Goal: Task Accomplishment & Management: Complete application form

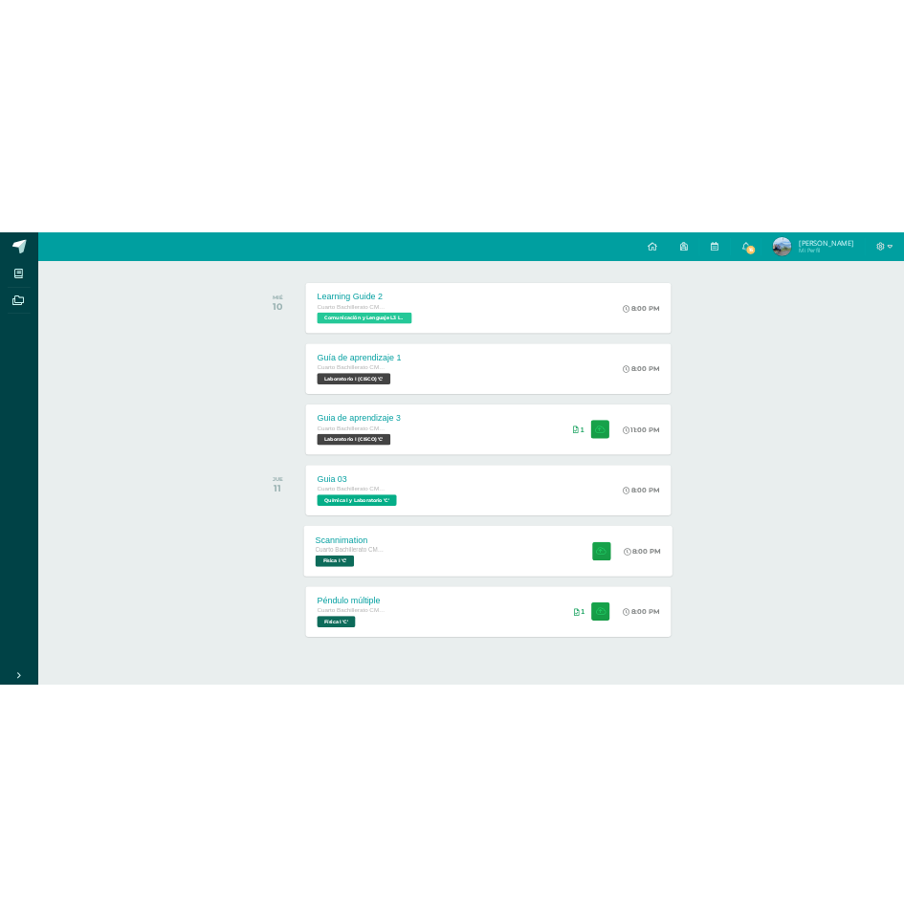
scroll to position [300, 0]
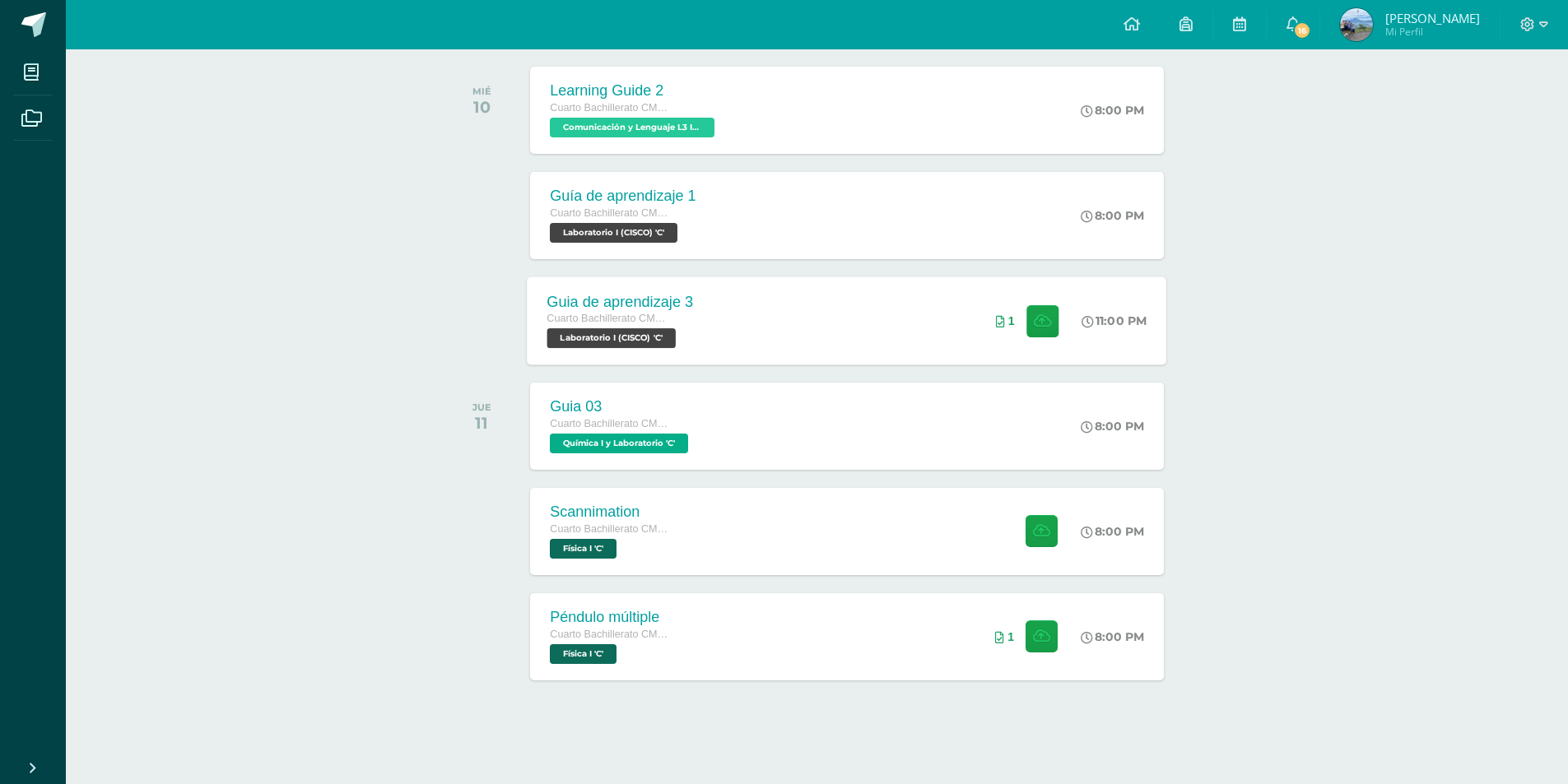
click at [861, 322] on div "Guia de aprendizaje 3 Cuarto Bachillerato CMP Bachillerato en CCLL con Orientac…" at bounding box center [847, 320] width 640 height 88
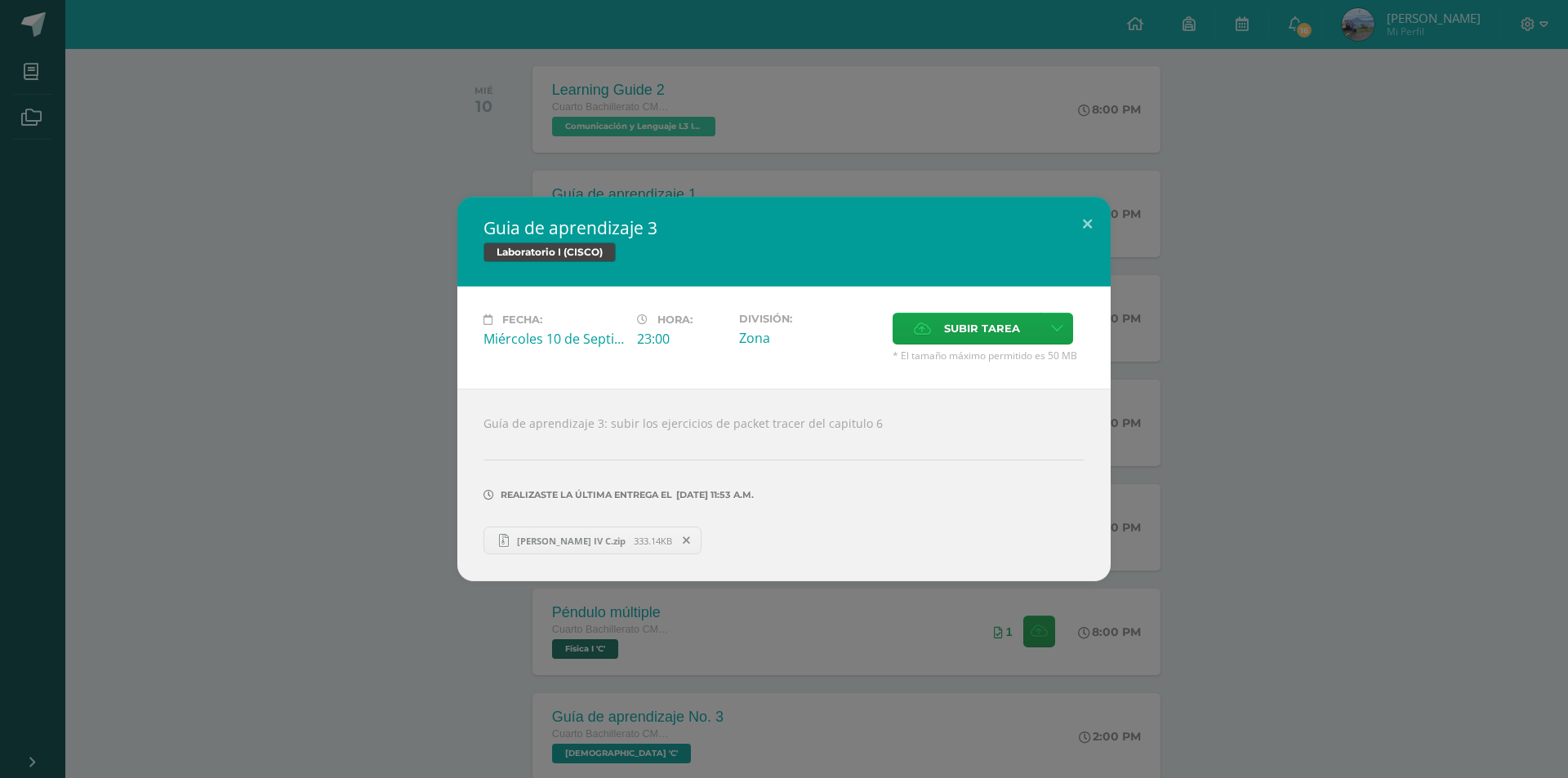
click at [672, 540] on span "333.14KB" at bounding box center [652, 541] width 38 height 12
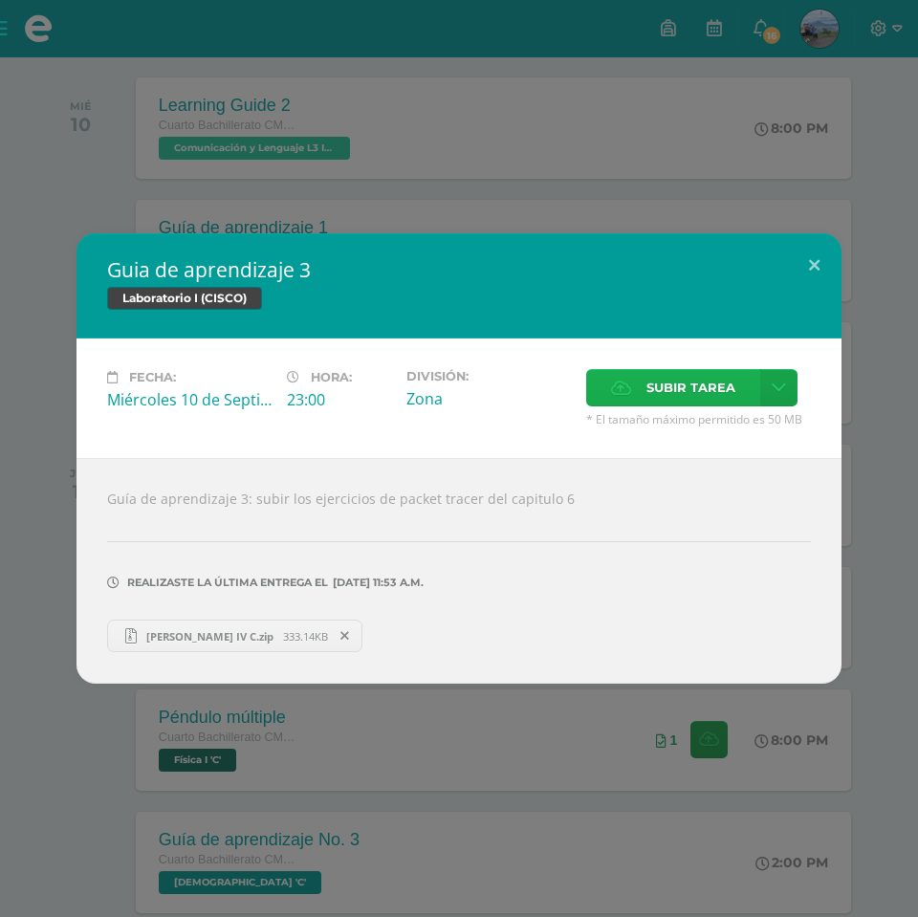
click at [728, 395] on span "Subir tarea" at bounding box center [690, 387] width 89 height 35
click at [0, 0] on input "Subir tarea" at bounding box center [0, 0] width 0 height 0
click at [349, 633] on icon at bounding box center [344, 635] width 9 height 13
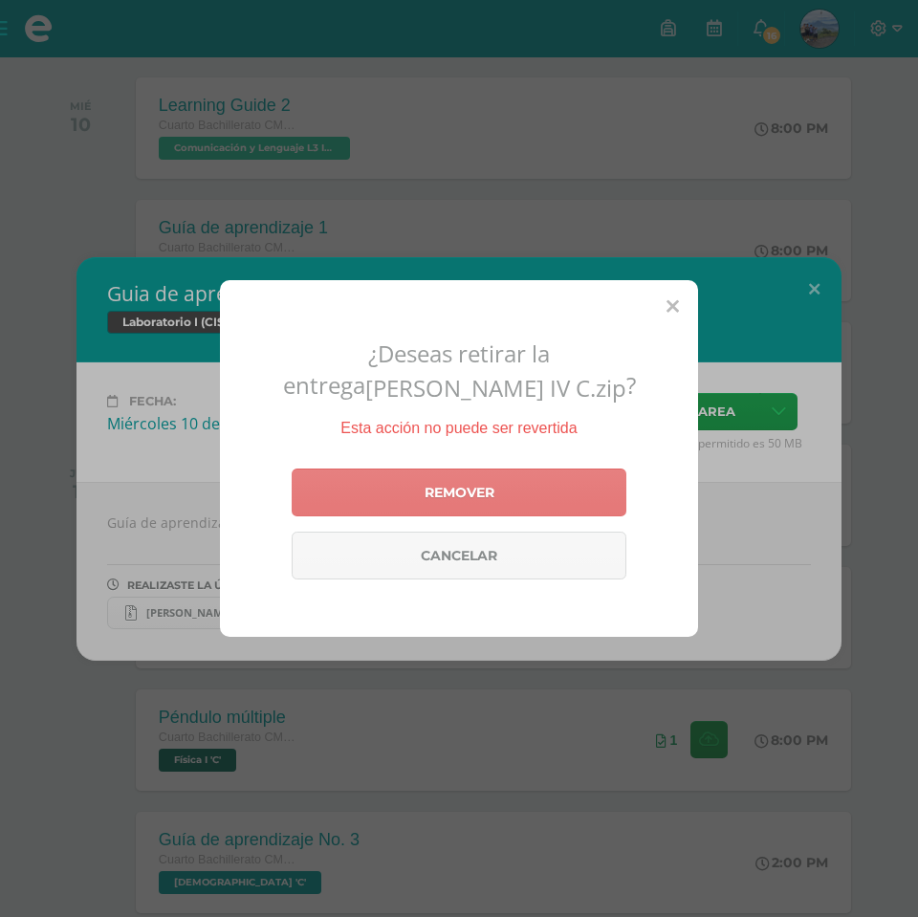
click at [491, 512] on link "Remover" at bounding box center [459, 493] width 335 height 48
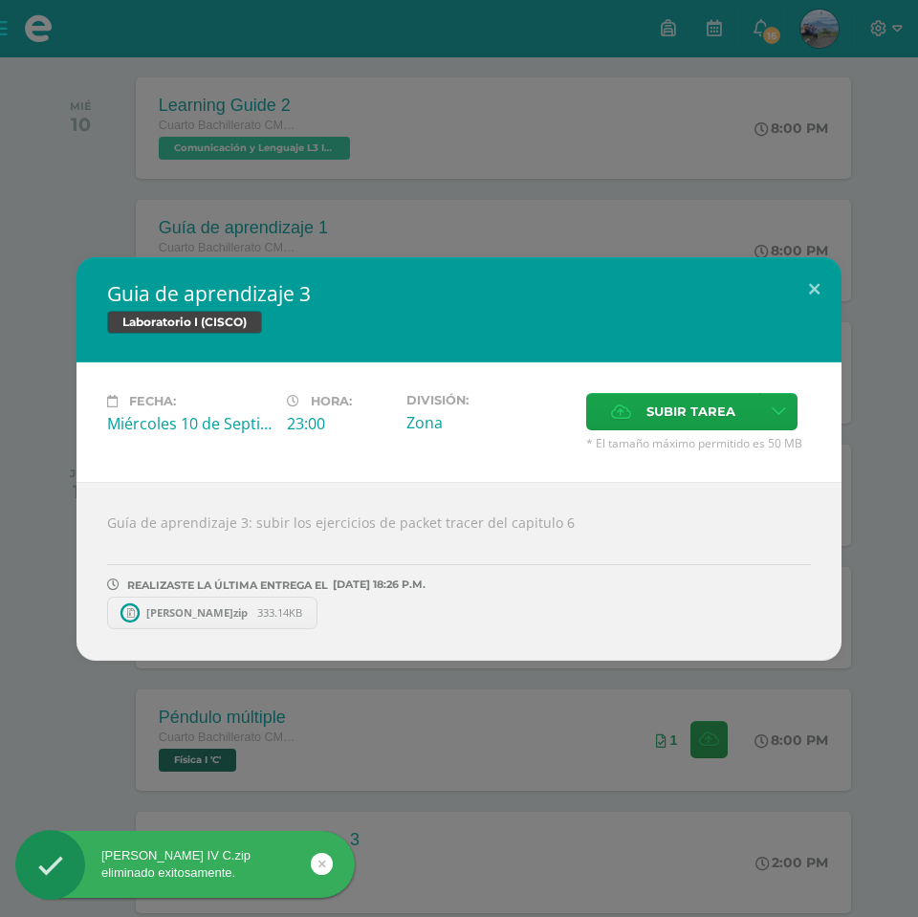
click at [257, 611] on span "[PERSON_NAME]zip" at bounding box center [197, 612] width 120 height 14
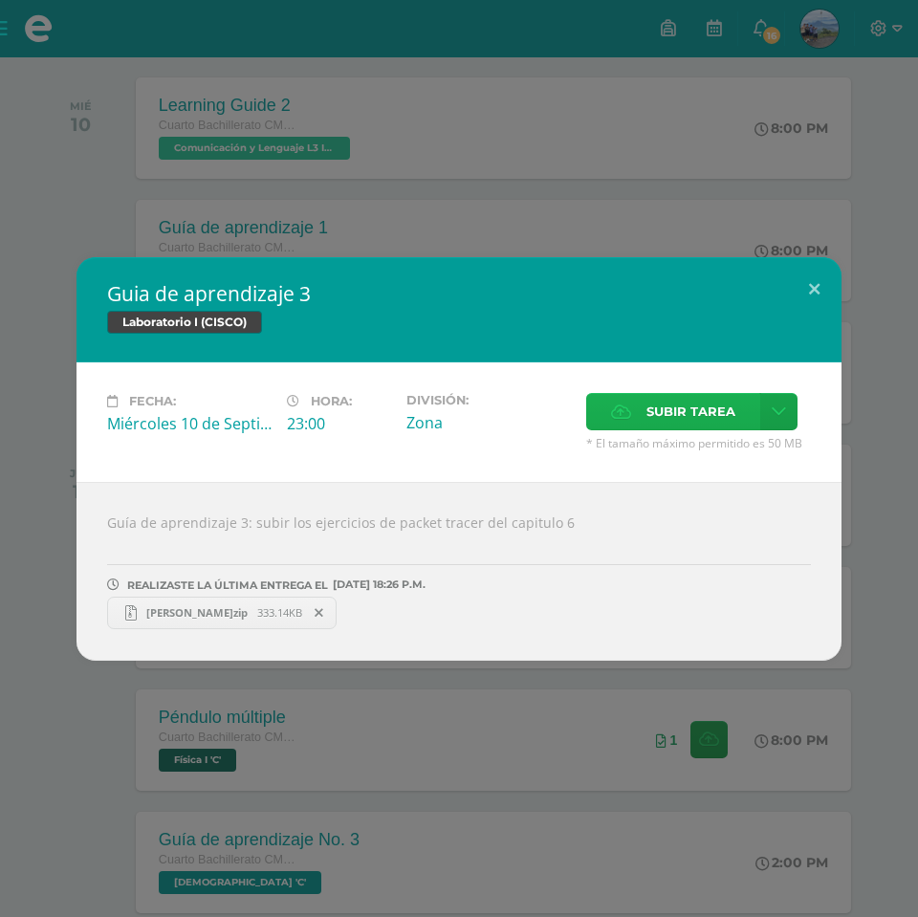
click at [709, 408] on span "Subir tarea" at bounding box center [690, 411] width 89 height 35
click at [0, 0] on input "Subir tarea" at bounding box center [0, 0] width 0 height 0
click at [323, 614] on icon at bounding box center [319, 612] width 9 height 13
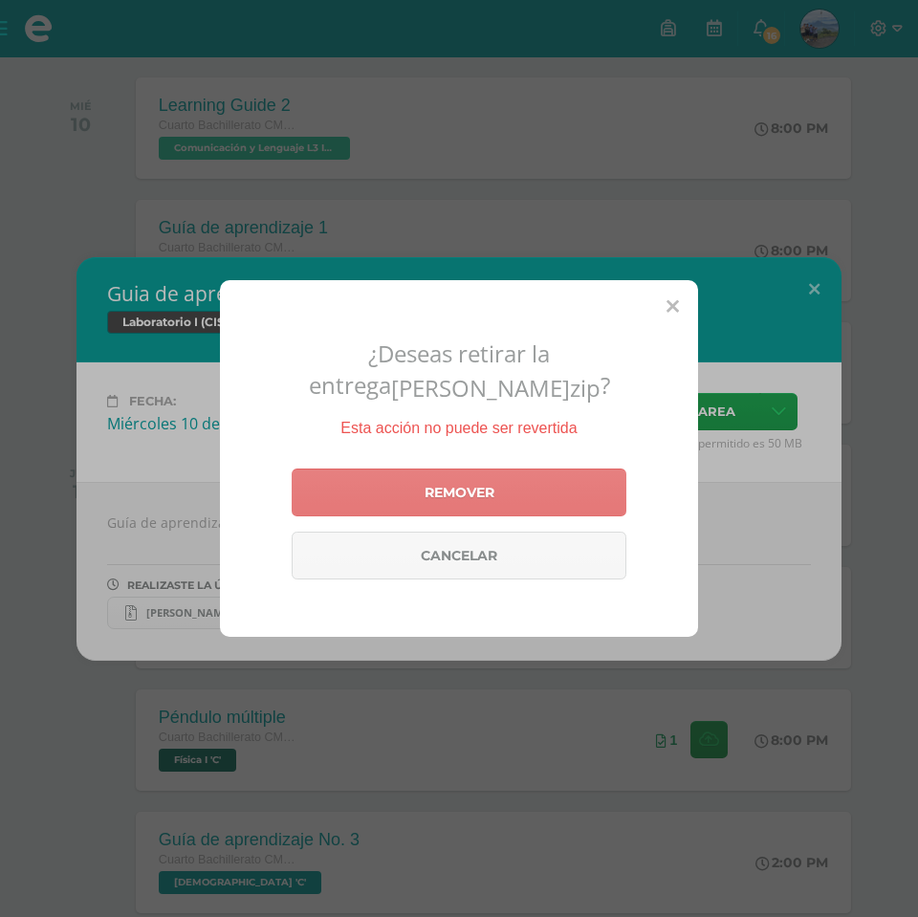
click at [470, 498] on link "Remover" at bounding box center [459, 493] width 335 height 48
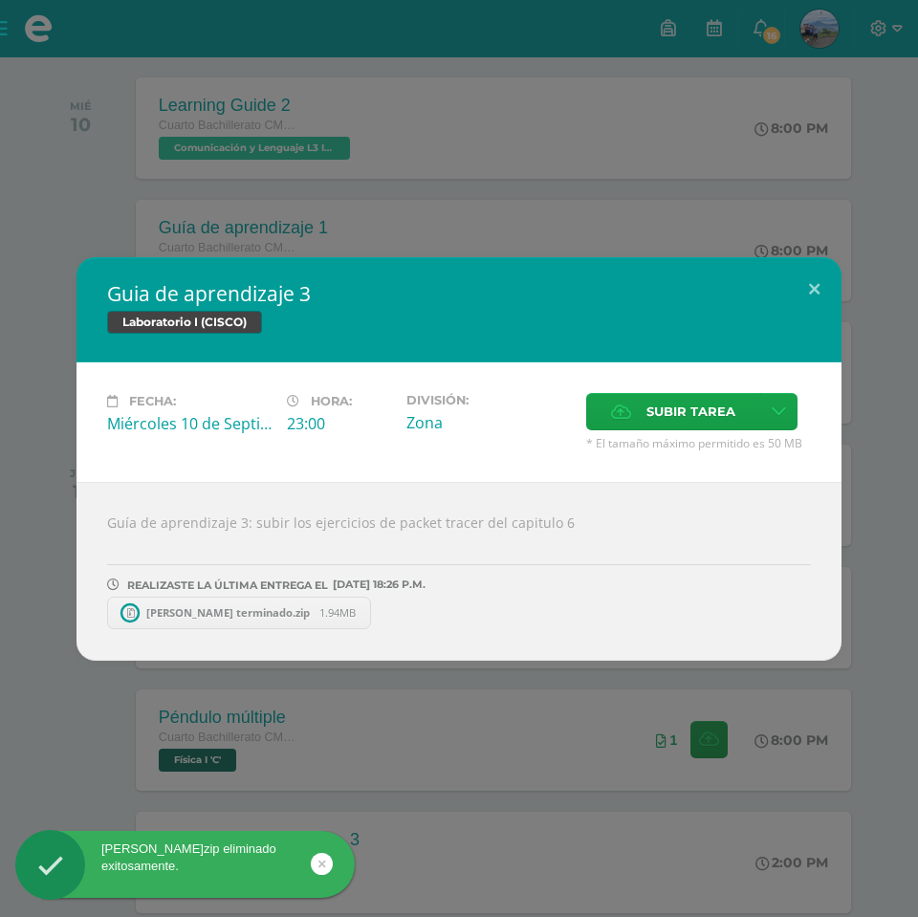
click at [279, 604] on link "[PERSON_NAME] terminado.zip 1.94MB" at bounding box center [239, 613] width 264 height 33
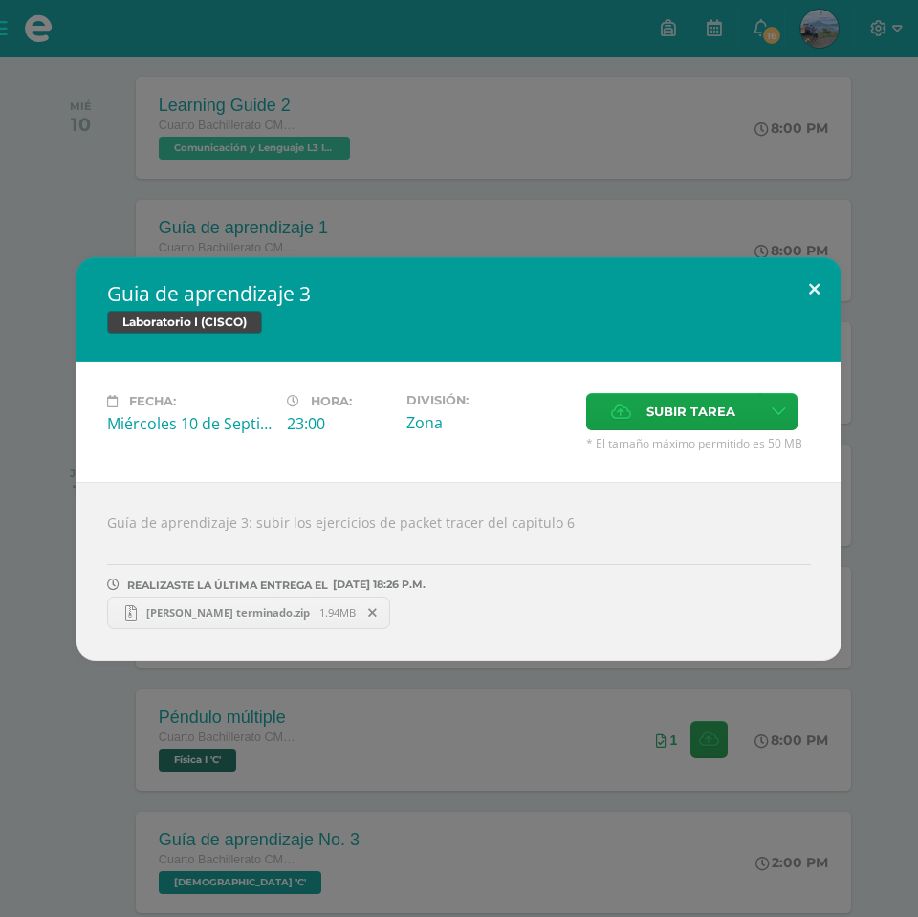
click at [817, 291] on button at bounding box center [814, 289] width 55 height 65
